Goal: Task Accomplishment & Management: Manage account settings

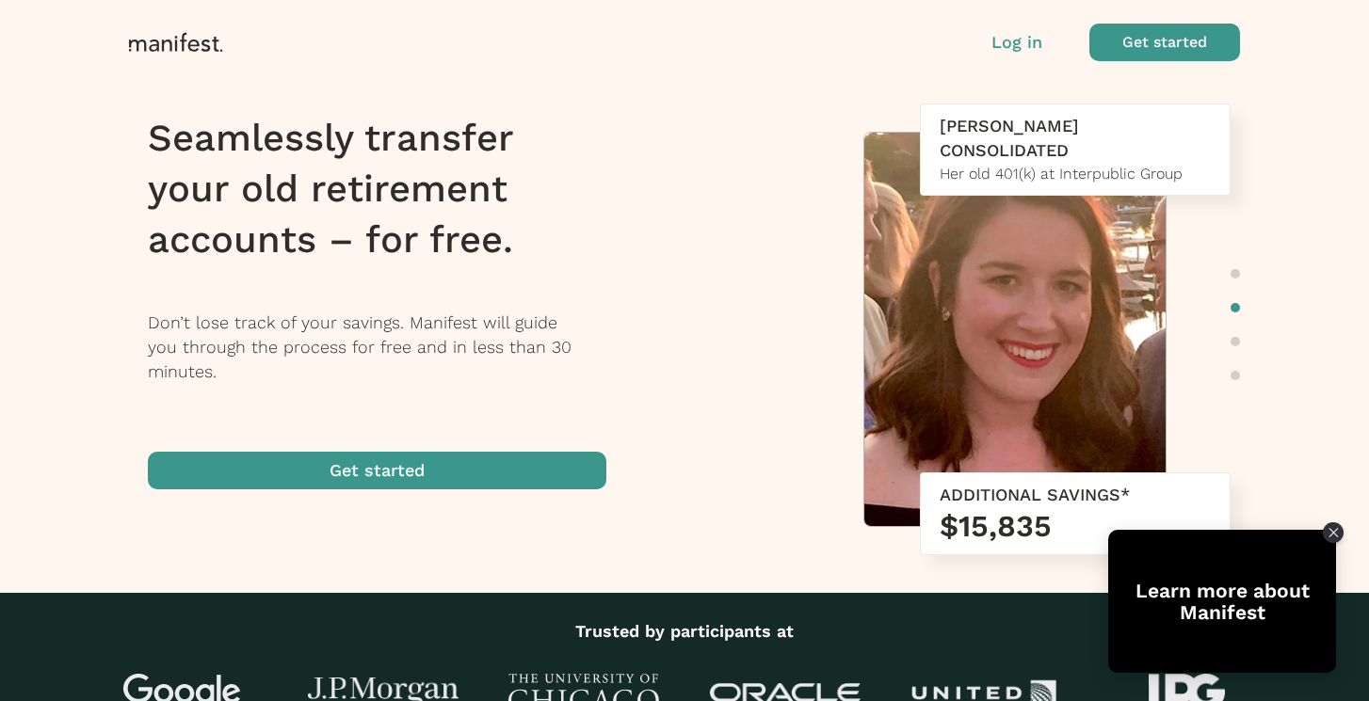
click at [1011, 43] on p "Log in" at bounding box center [1016, 42] width 51 height 24
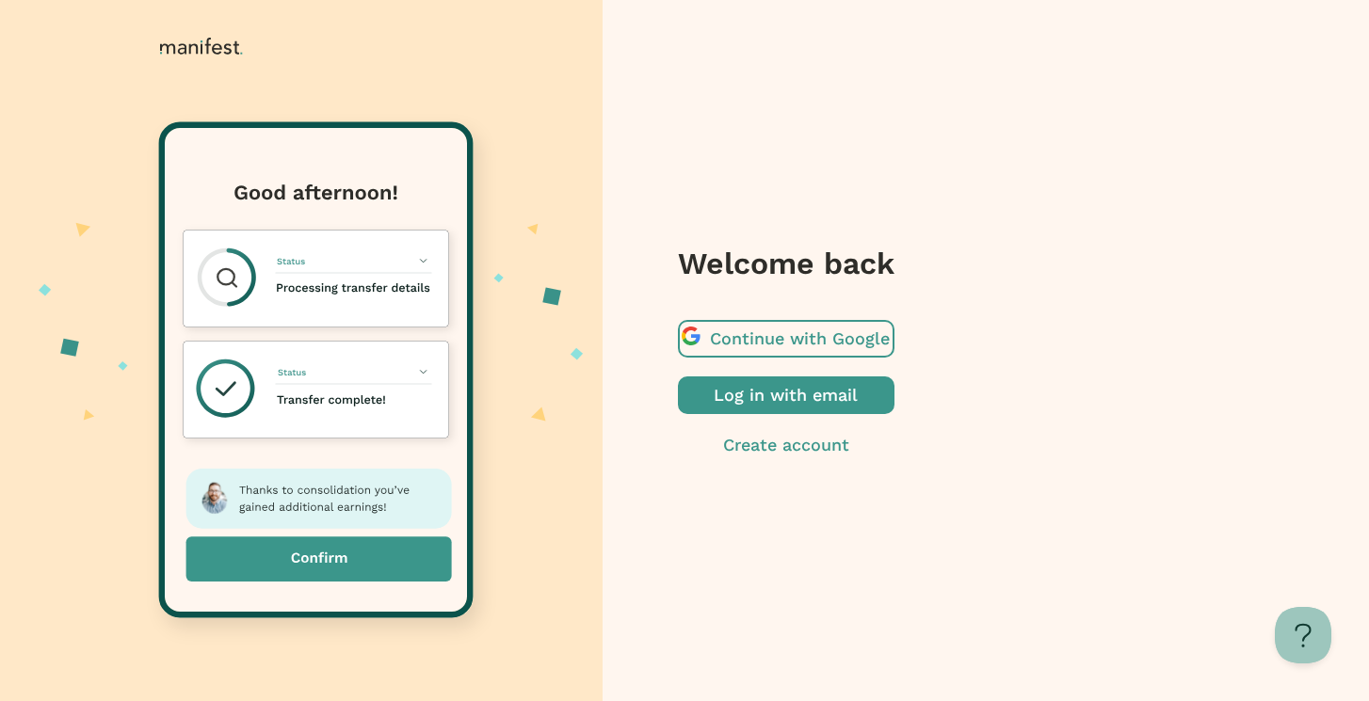
click at [894, 337] on span "button" at bounding box center [786, 339] width 217 height 38
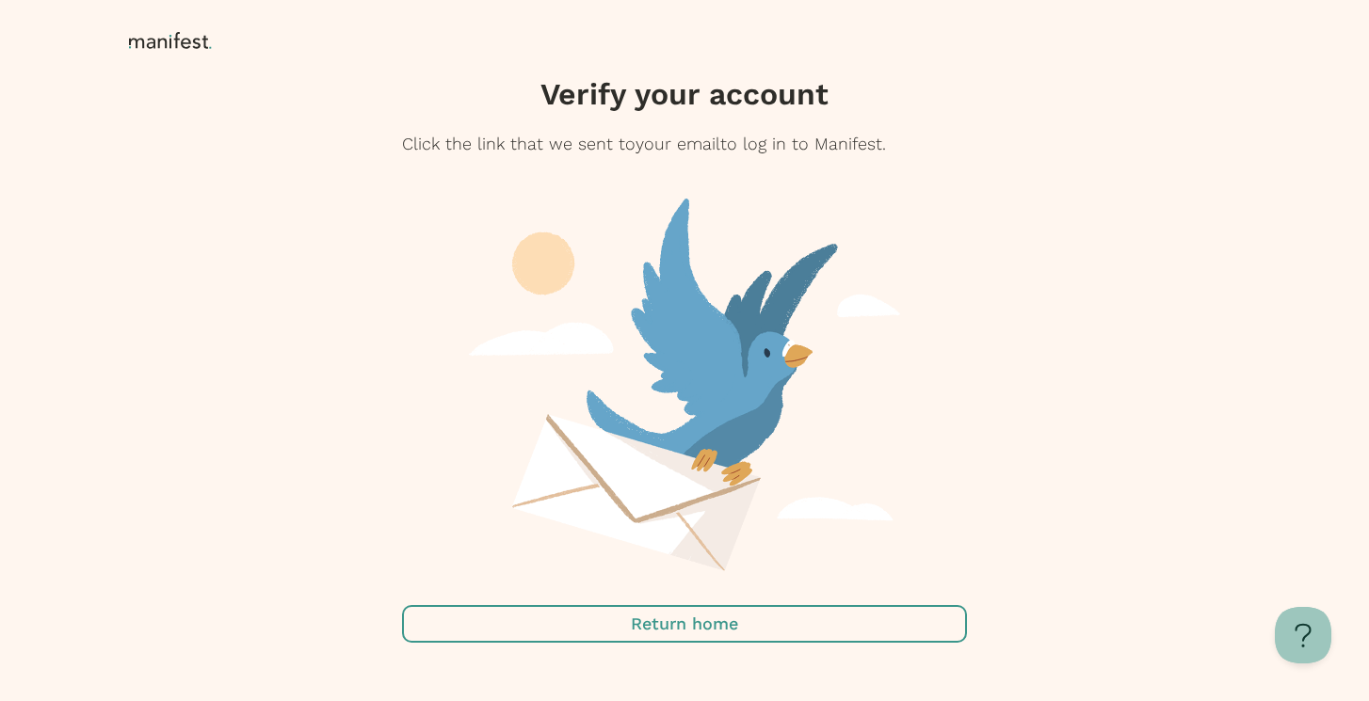
click at [152, 48] on icon at bounding box center [173, 41] width 89 height 19
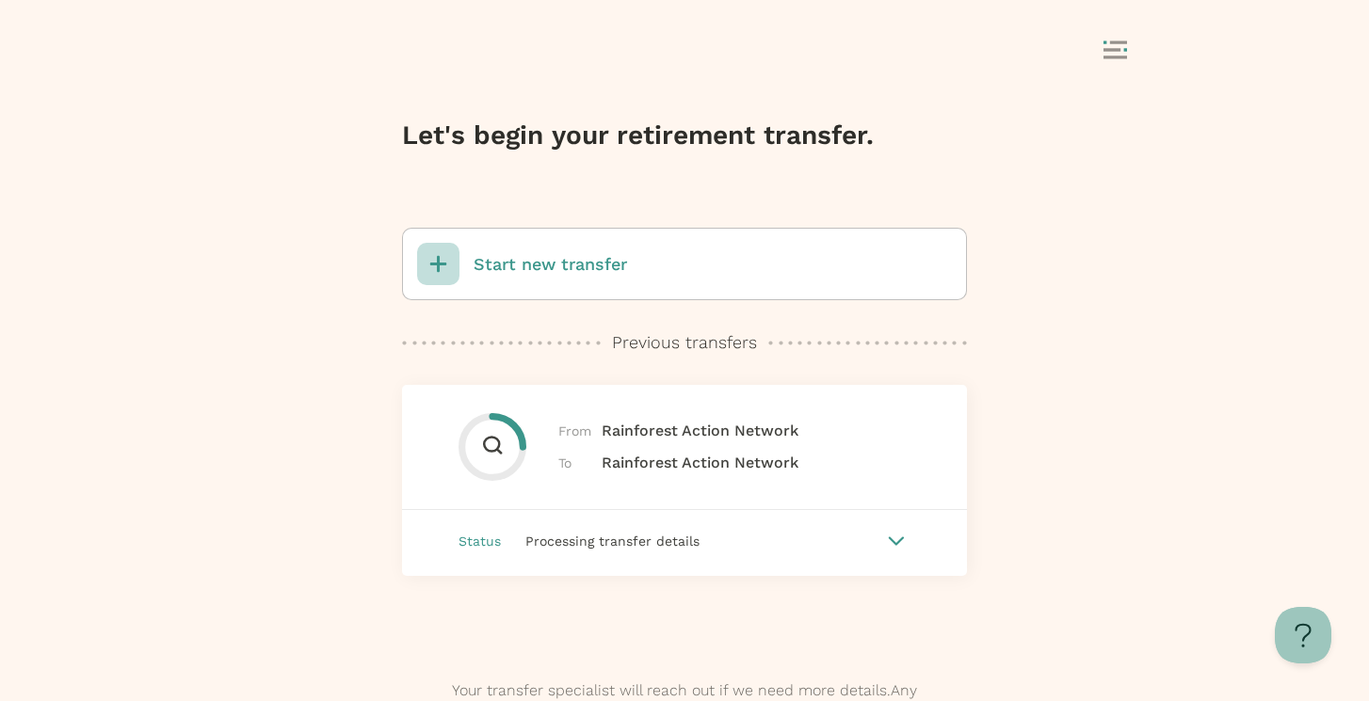
click at [1104, 52] on icon at bounding box center [1115, 49] width 24 height 19
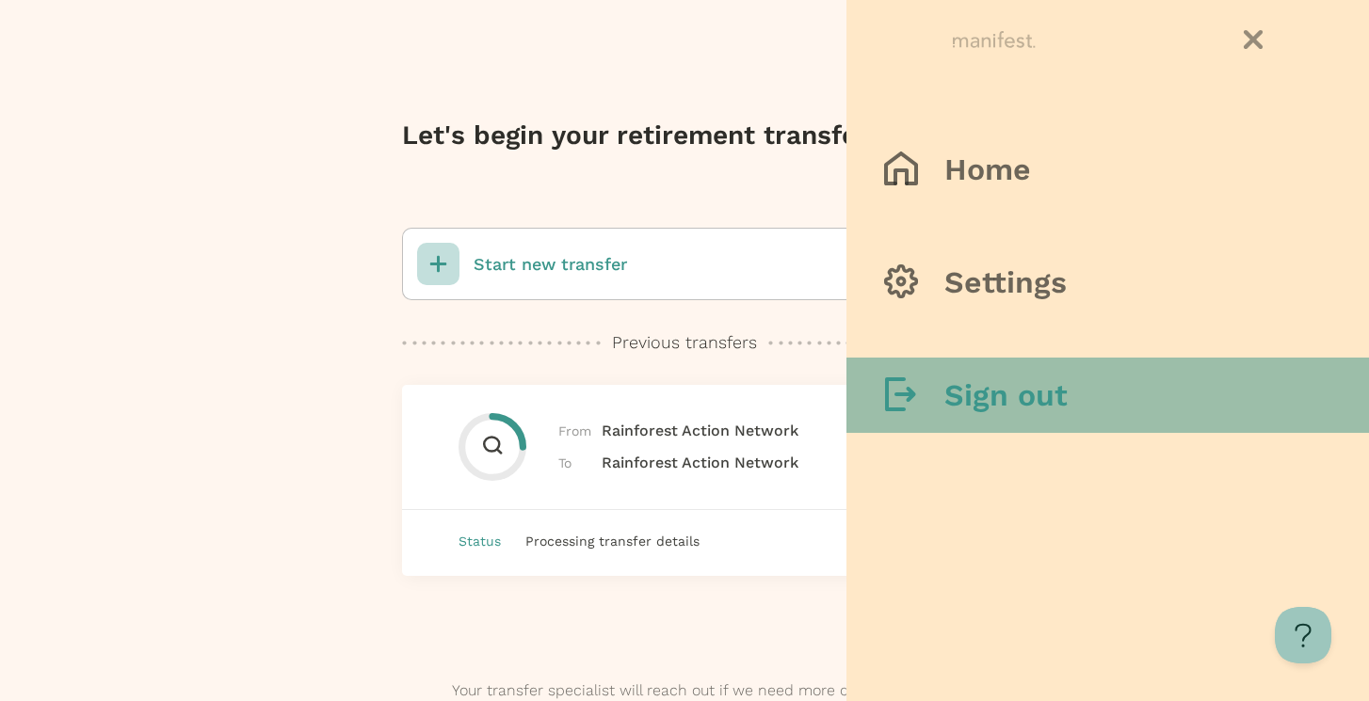
click at [1009, 378] on h3 "Sign out" at bounding box center [1005, 396] width 123 height 38
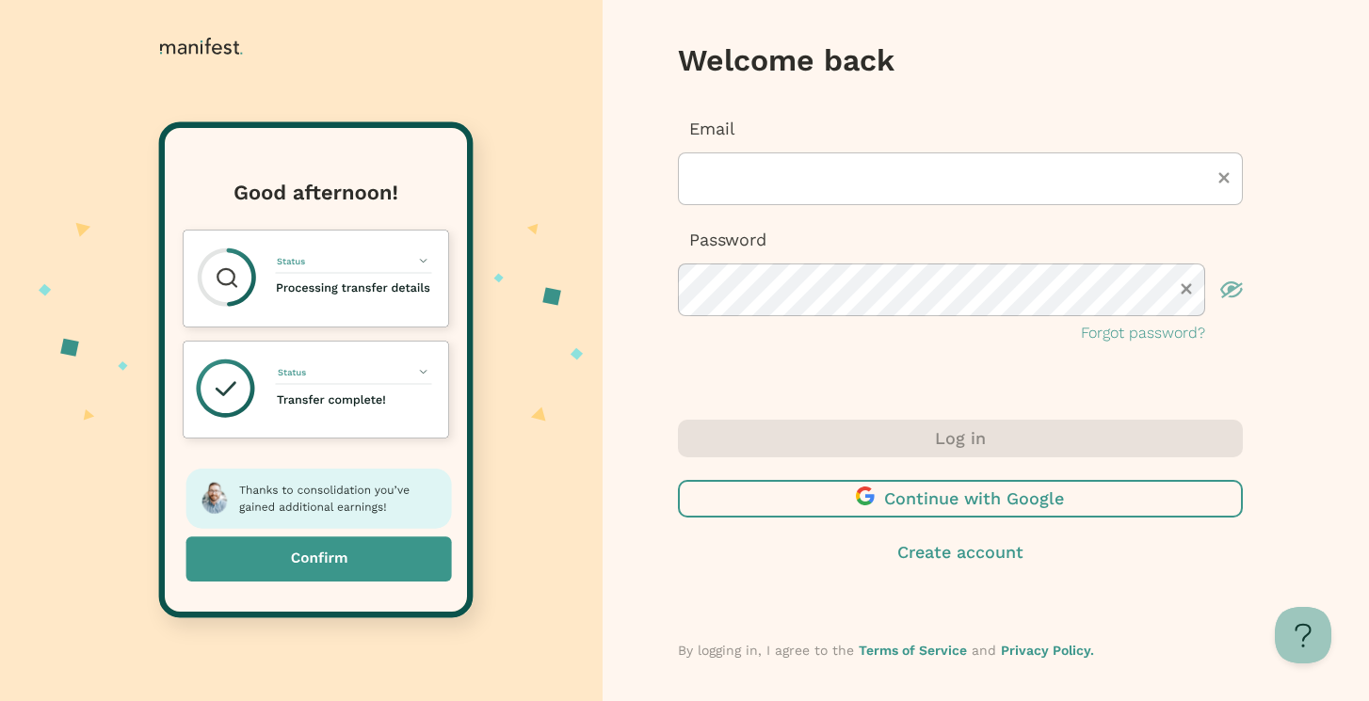
click at [780, 148] on div "Email" at bounding box center [960, 161] width 565 height 89
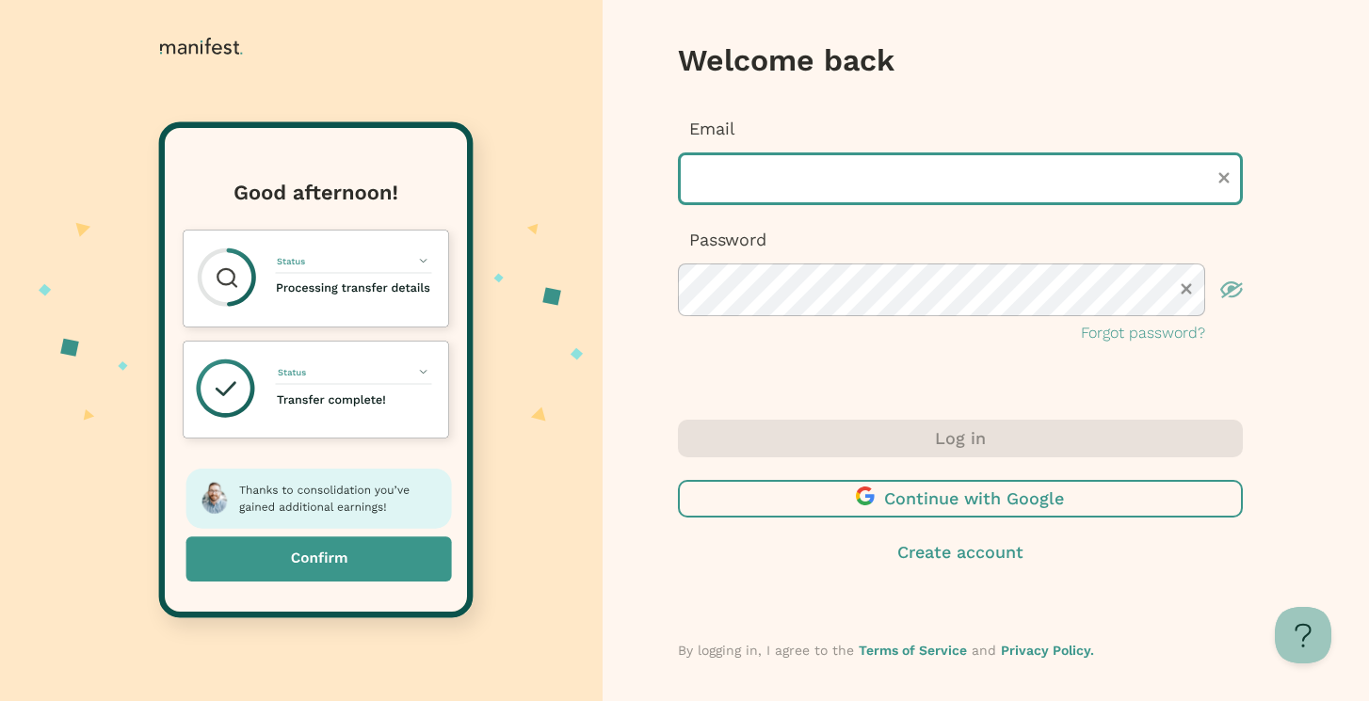
click at [771, 189] on input "text" at bounding box center [960, 179] width 565 height 53
type input "**********"
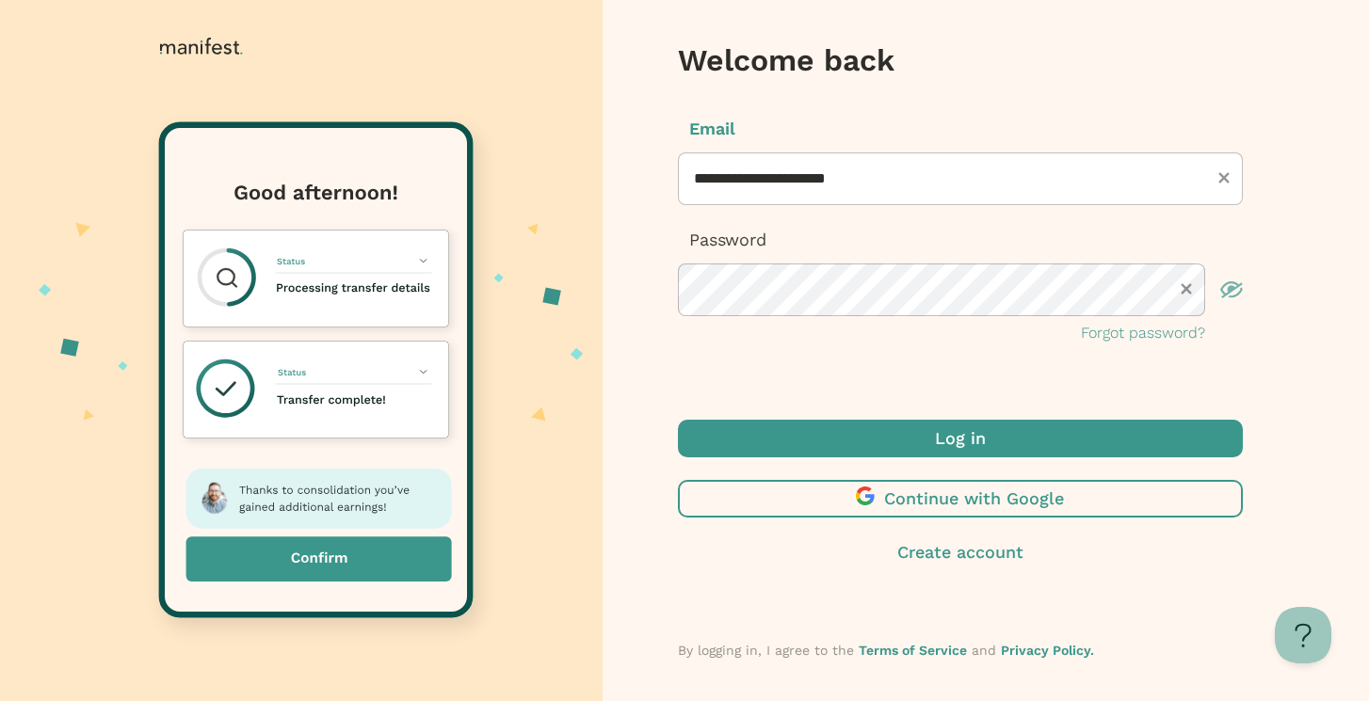
click at [883, 431] on span "submit" at bounding box center [960, 439] width 565 height 38
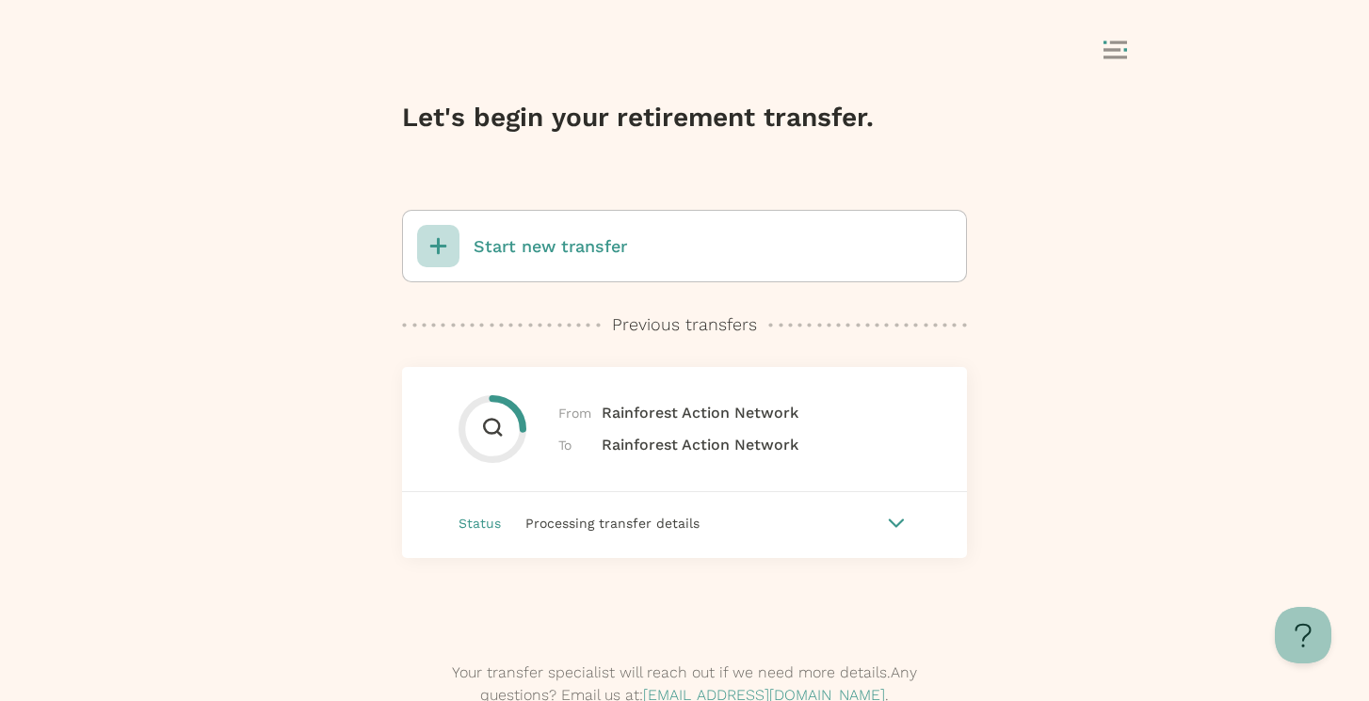
scroll to position [20, 0]
click at [894, 521] on icon at bounding box center [896, 521] width 17 height 9
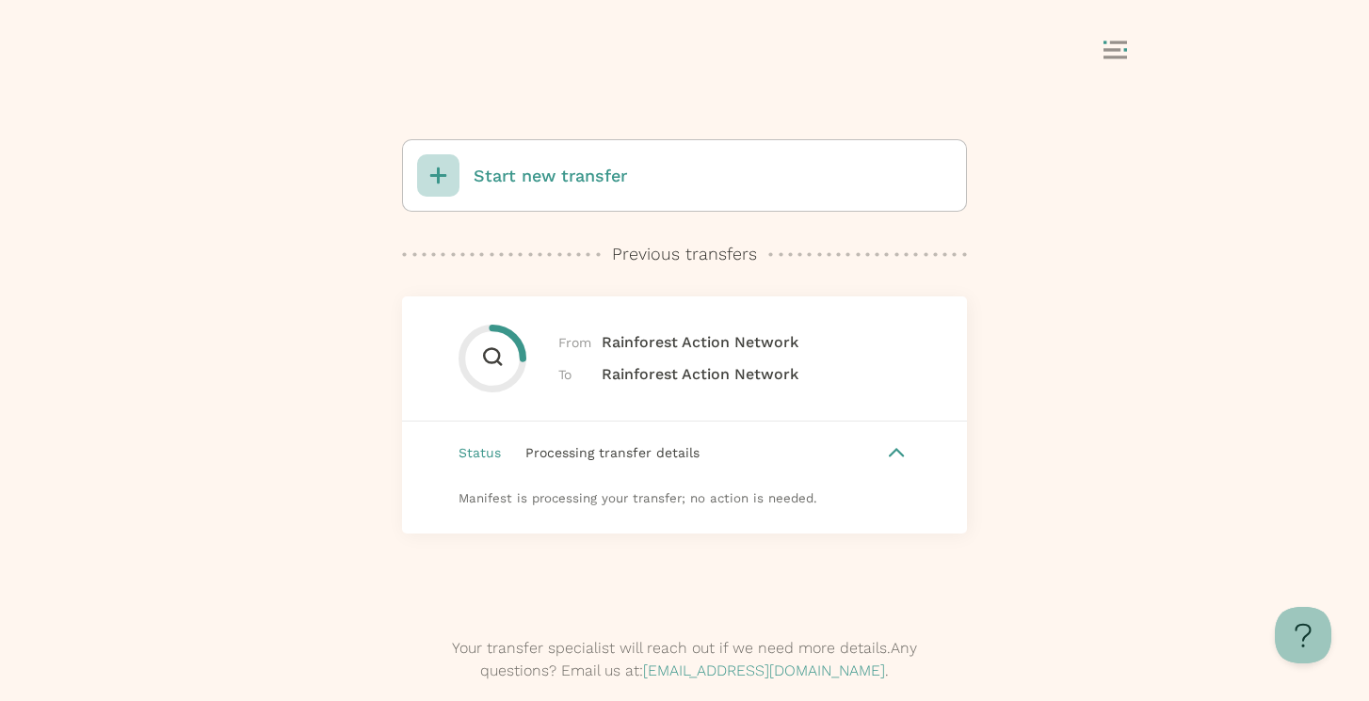
scroll to position [136, 0]
